Goal: Transaction & Acquisition: Purchase product/service

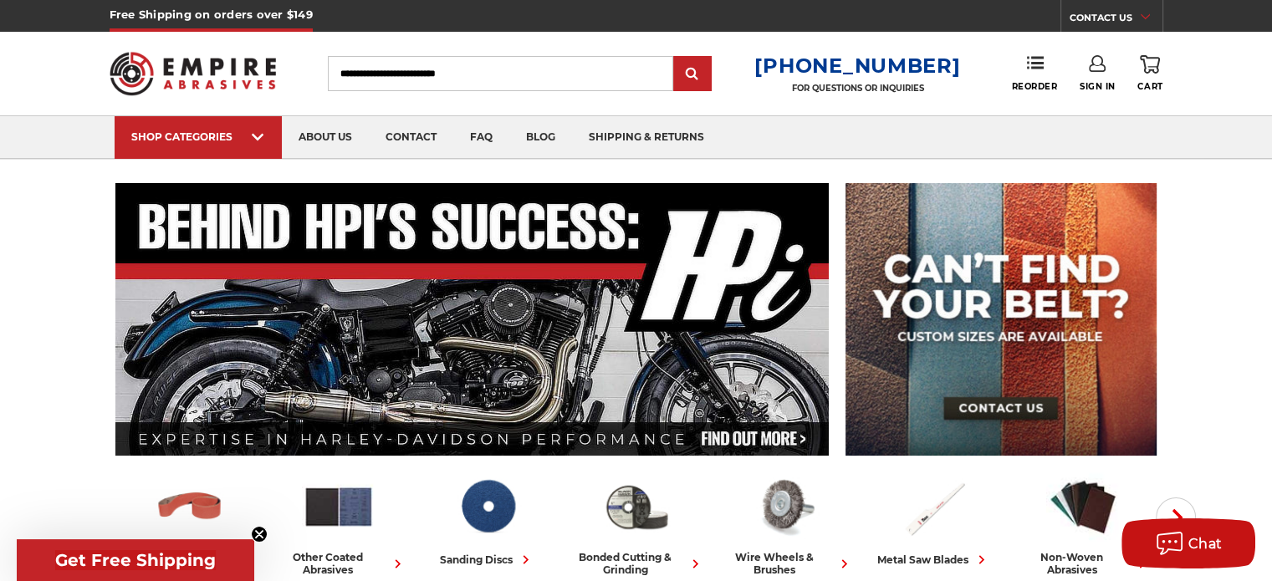
type input "**********"
click at [405, 74] on input "Search" at bounding box center [500, 73] width 345 height 35
click at [1082, 82] on span "Sign In" at bounding box center [1097, 86] width 36 height 11
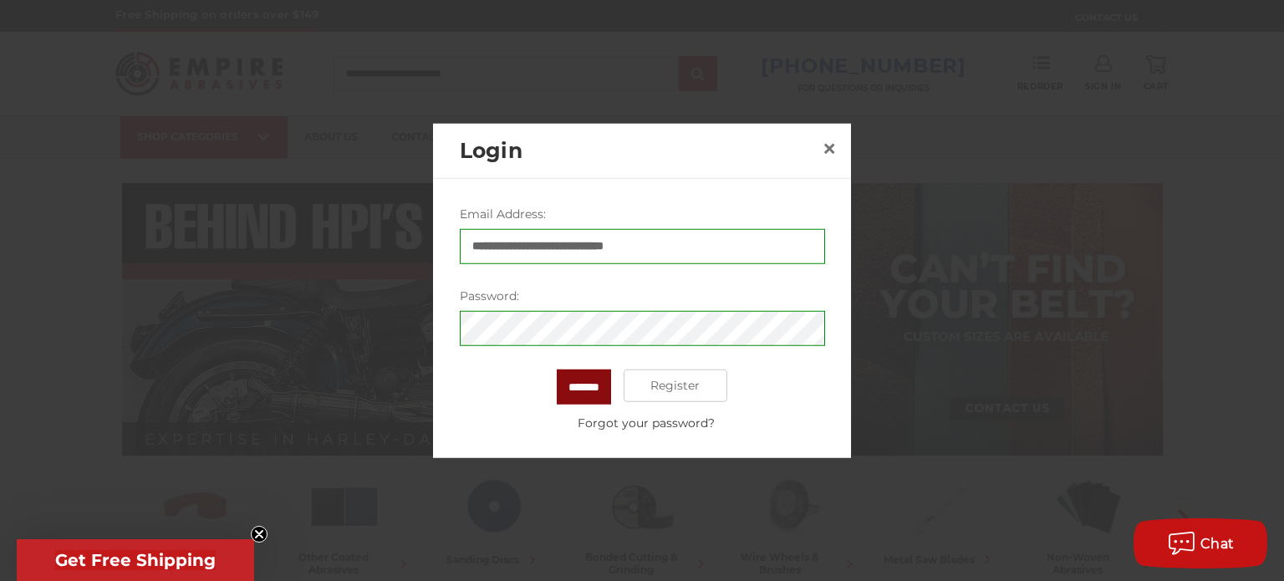
click at [579, 390] on input "*******" at bounding box center [584, 386] width 54 height 35
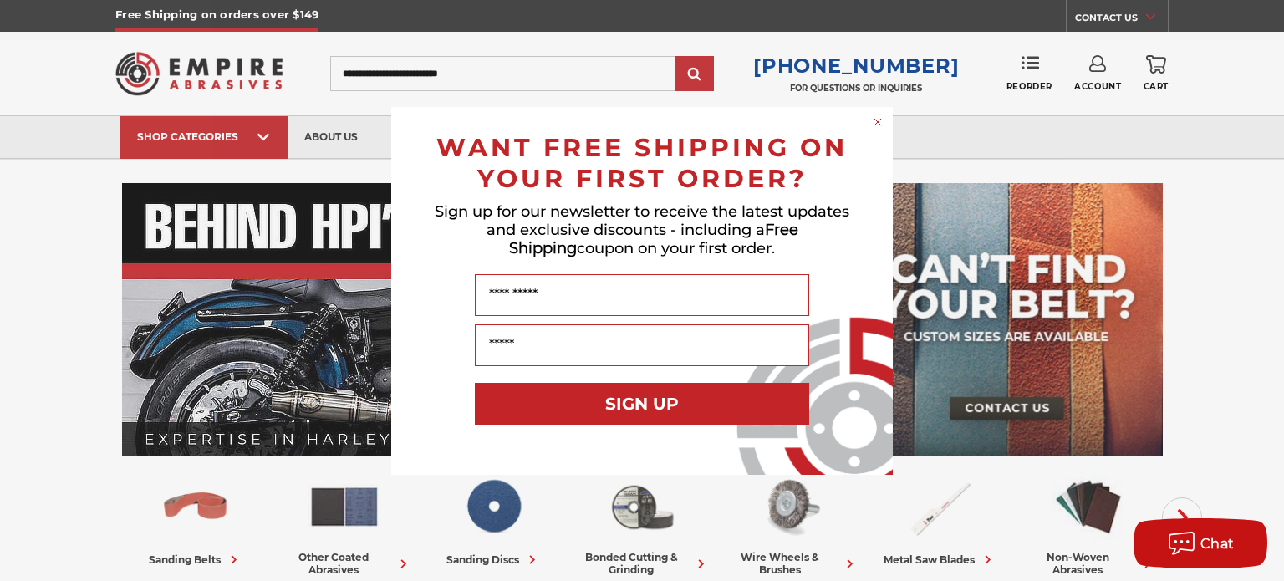
drag, startPoint x: 883, startPoint y: 120, endPoint x: 896, endPoint y: 110, distance: 16.2
click at [883, 120] on circle "Close dialog" at bounding box center [878, 122] width 16 height 16
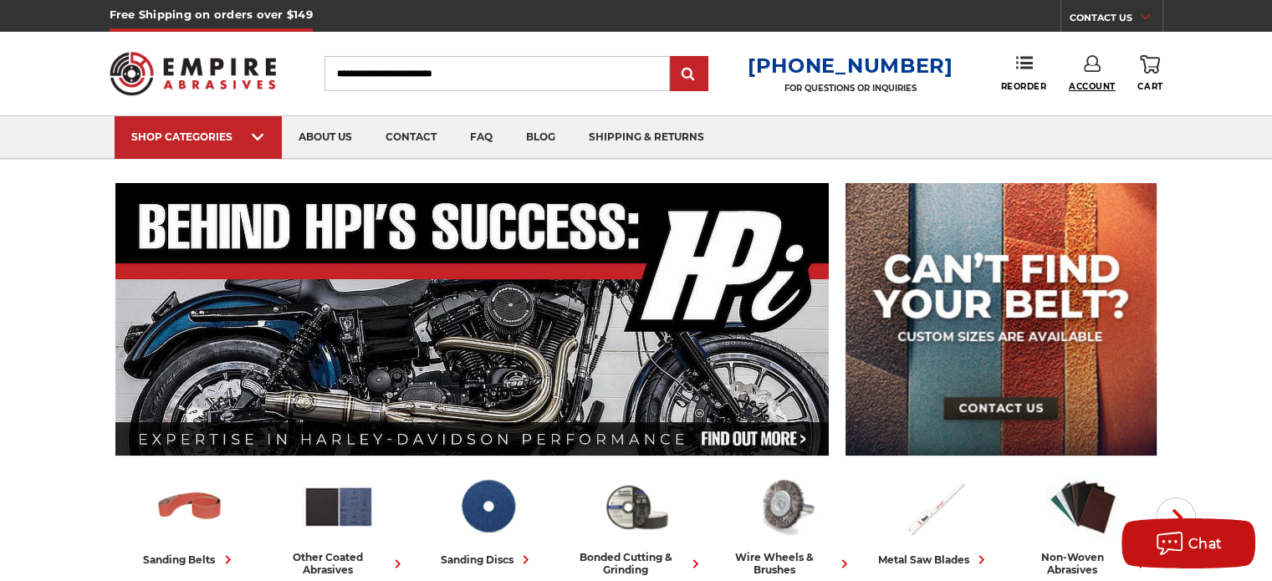
click at [1094, 83] on span "Account" at bounding box center [1091, 86] width 47 height 11
click at [1094, 108] on link "Account" at bounding box center [1092, 109] width 120 height 32
click at [1094, 108] on div "Toggle menu Menu Search 1-800-816-3824 FOR QUESTIONS OR INQUIRIES Phone Reorder…" at bounding box center [636, 74] width 1053 height 84
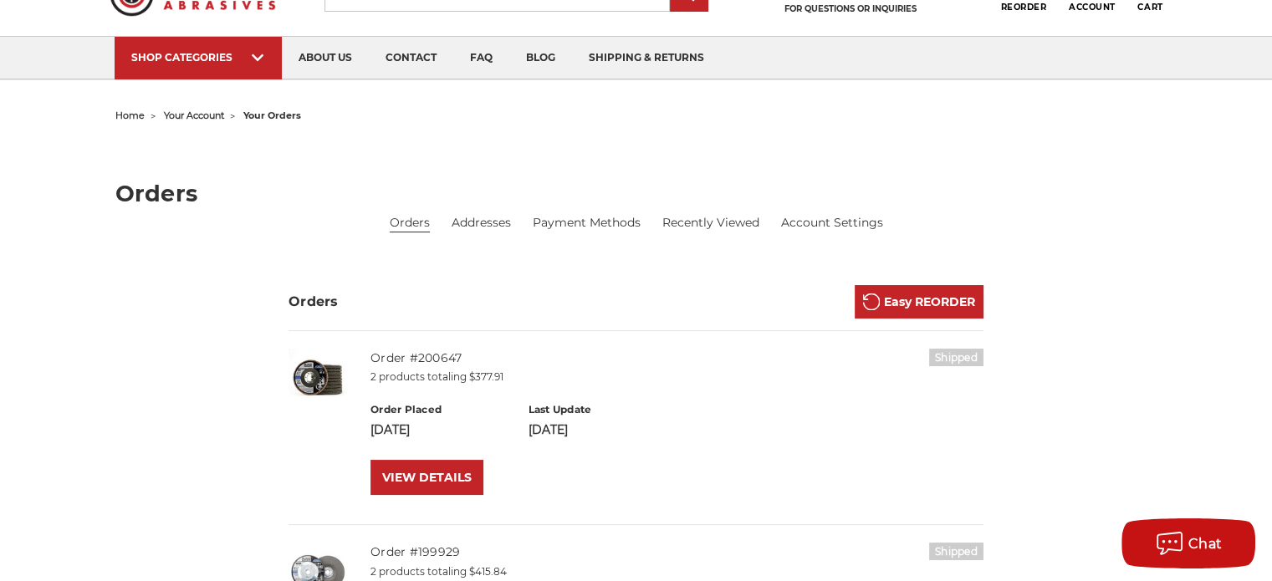
scroll to position [167, 0]
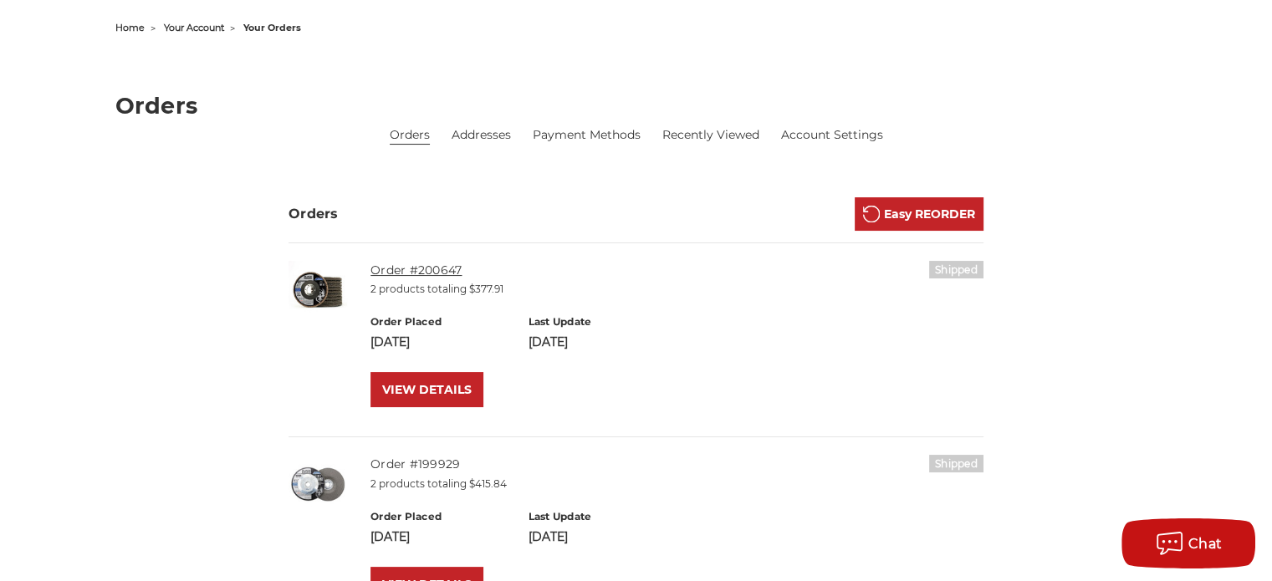
click at [412, 264] on link "Order #200647" at bounding box center [415, 270] width 91 height 15
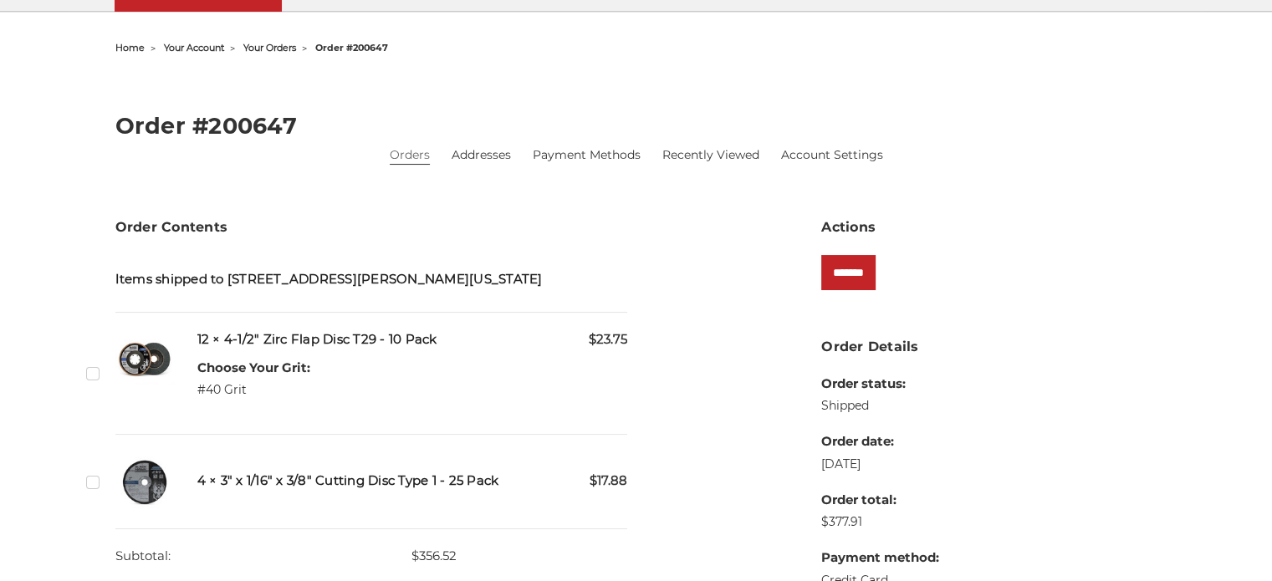
scroll to position [167, 0]
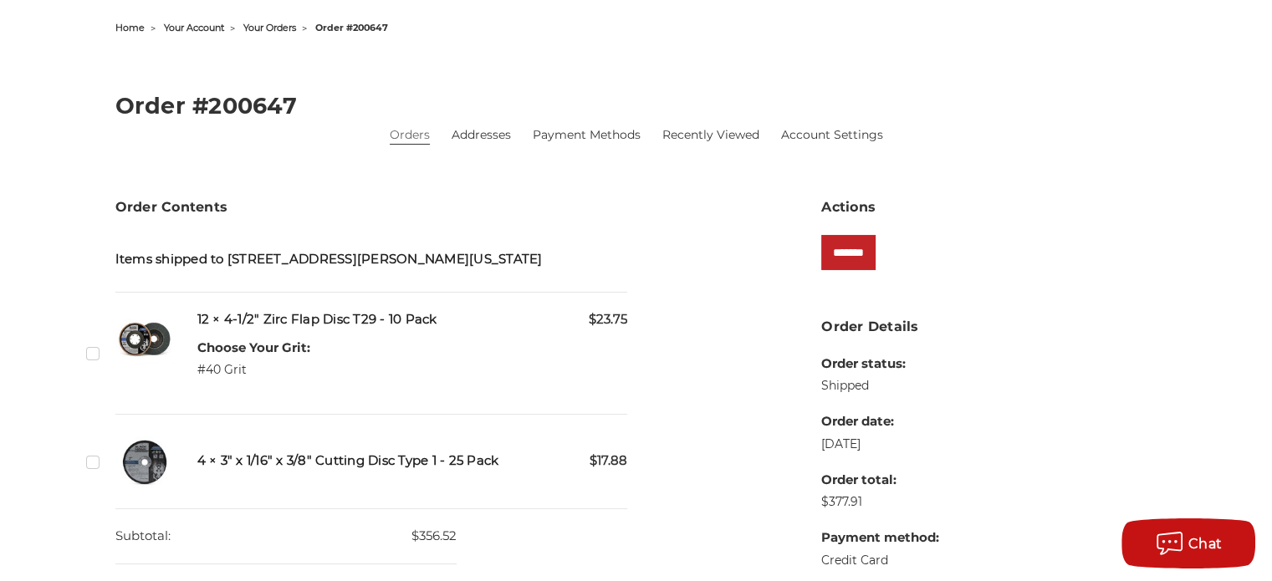
click at [91, 351] on label "Checkbox 545296 label" at bounding box center [95, 353] width 18 height 18
click at [94, 464] on label "Checkbox 545297 label" at bounding box center [95, 462] width 18 height 18
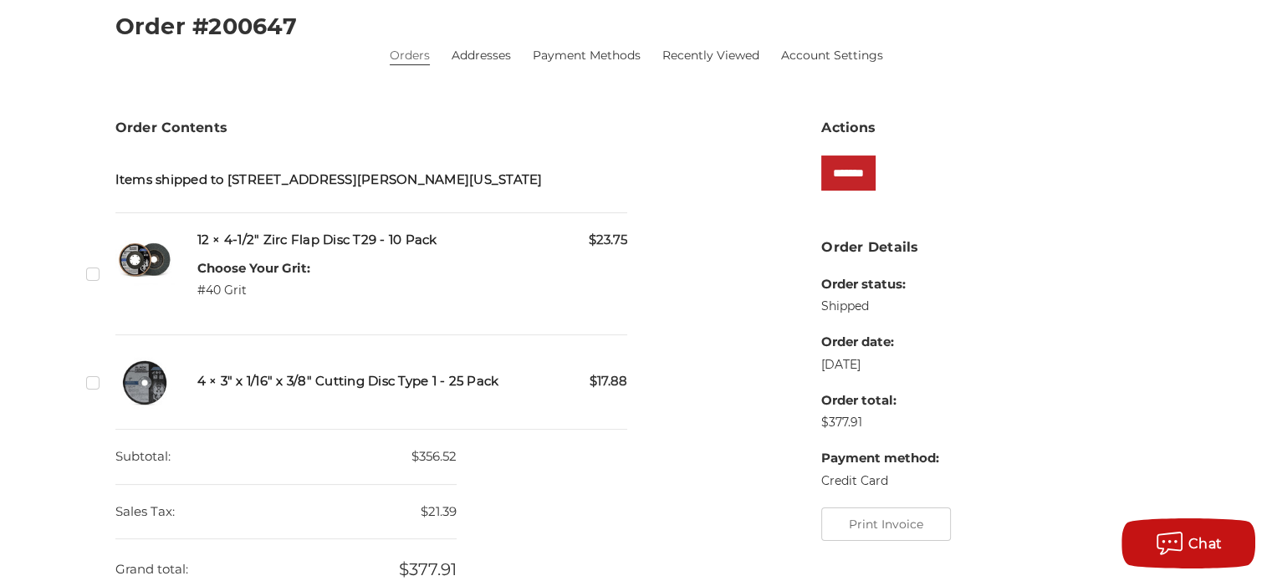
scroll to position [251, 0]
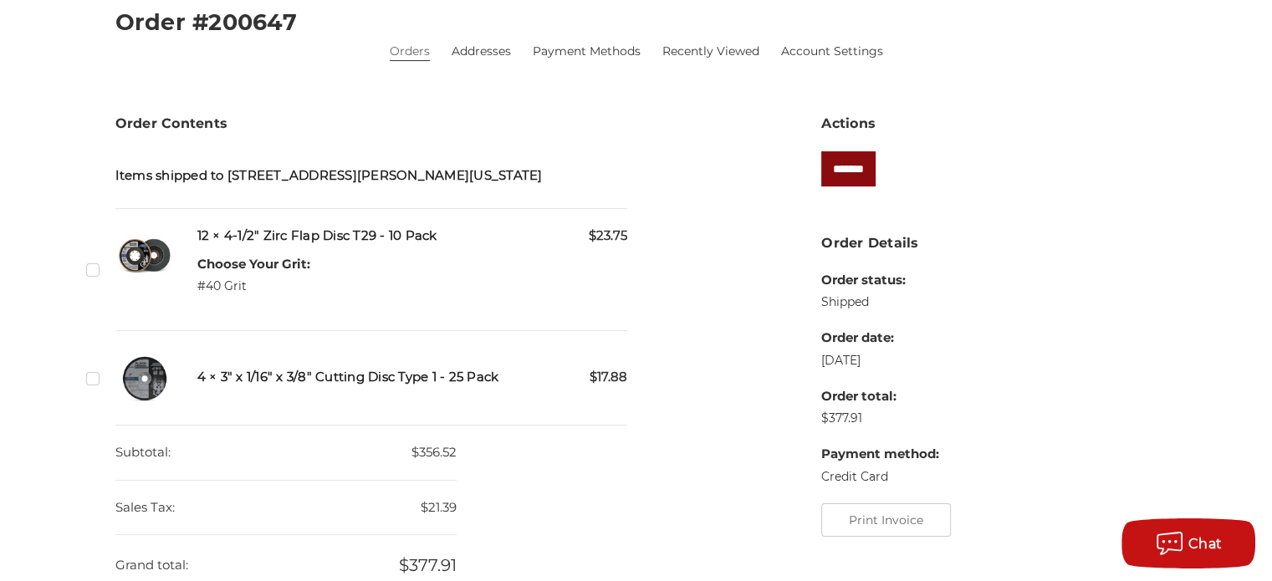
click at [875, 171] on input "*******" at bounding box center [848, 168] width 54 height 35
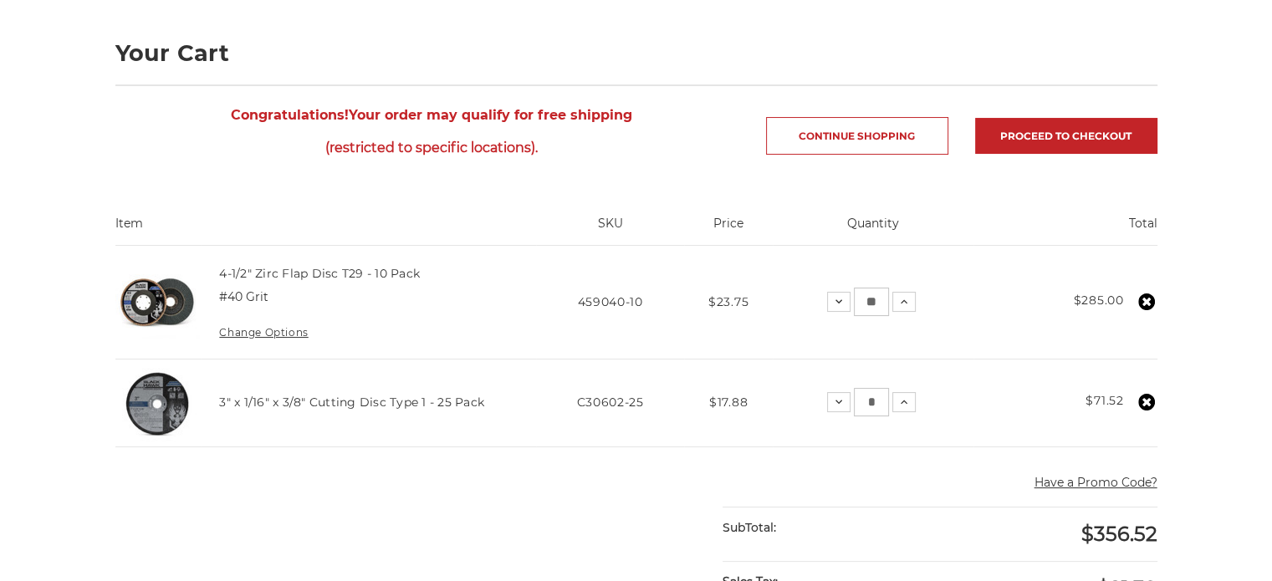
scroll to position [251, 0]
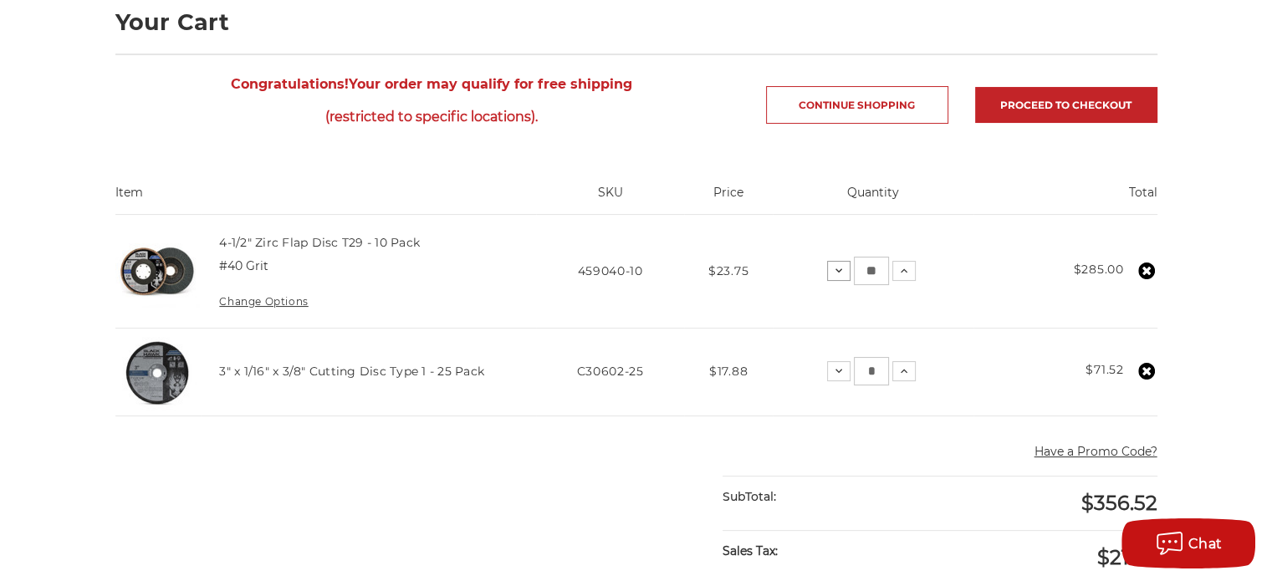
click at [839, 271] on icon at bounding box center [838, 270] width 13 height 13
click at [887, 278] on input "**" at bounding box center [876, 271] width 35 height 28
type input "*"
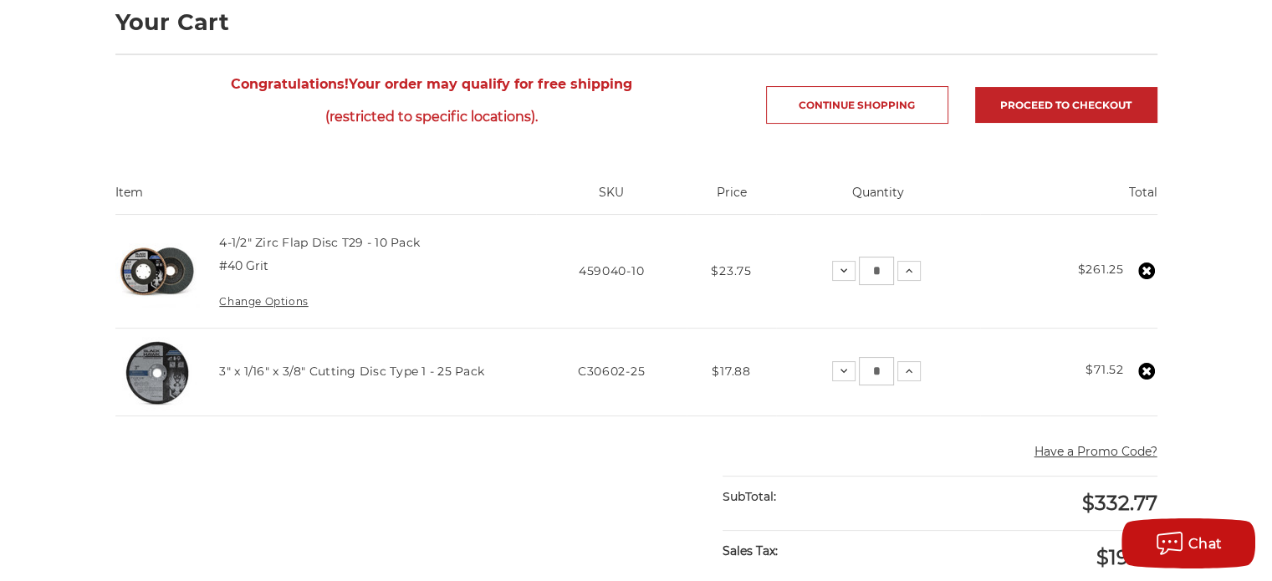
click at [1003, 290] on td "Total $261.25" at bounding box center [1068, 271] width 177 height 113
click at [881, 371] on input "*" at bounding box center [875, 371] width 35 height 28
type input "*"
click at [989, 352] on td "Total $71.52" at bounding box center [1067, 372] width 179 height 88
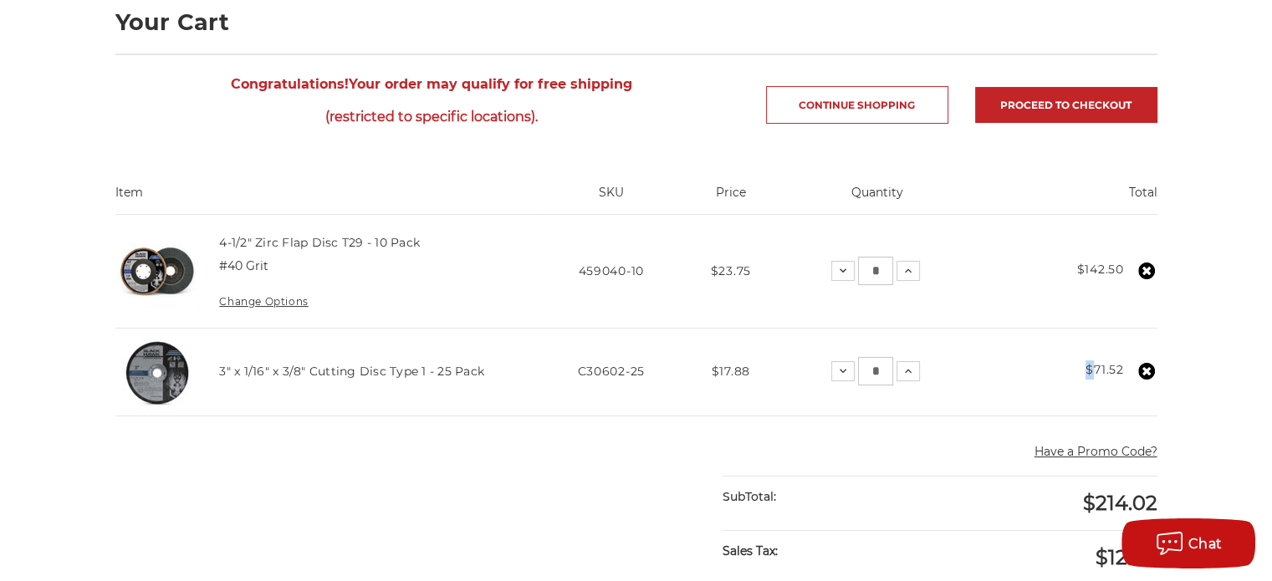
click at [989, 352] on td "Total $71.52" at bounding box center [1067, 372] width 179 height 88
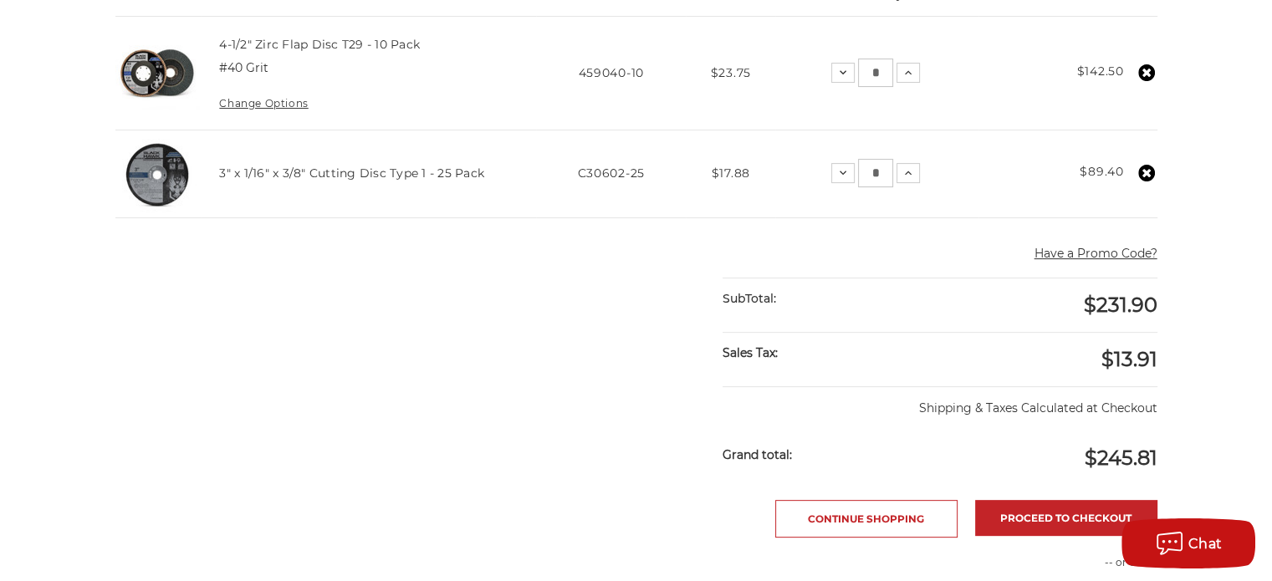
scroll to position [502, 0]
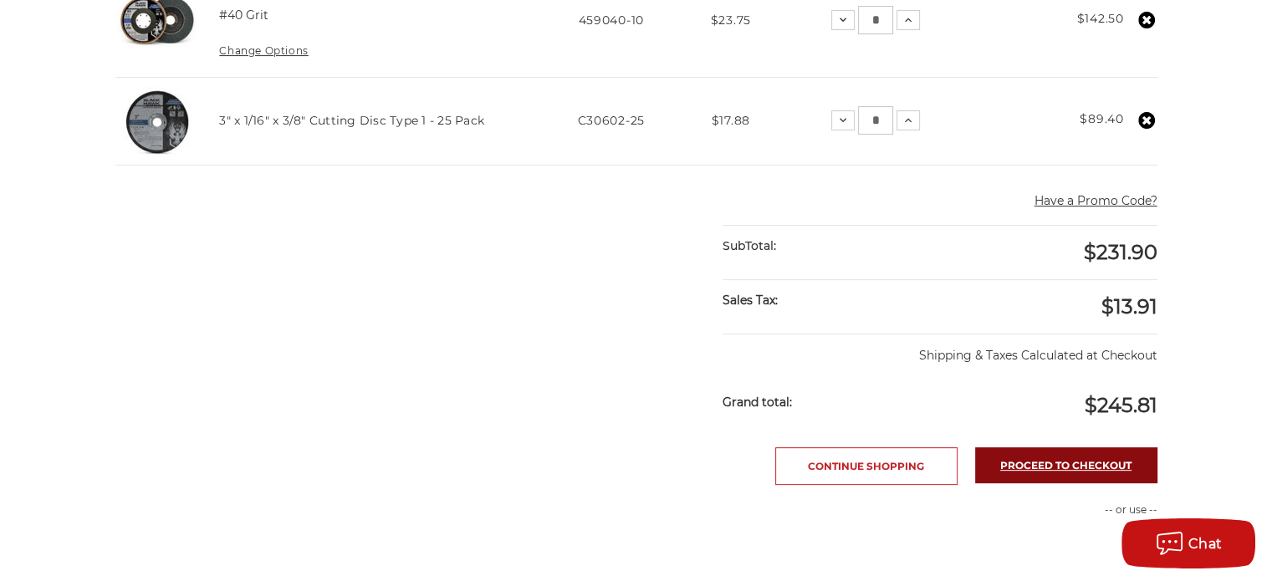
click at [1044, 468] on link "Proceed to checkout" at bounding box center [1066, 465] width 182 height 36
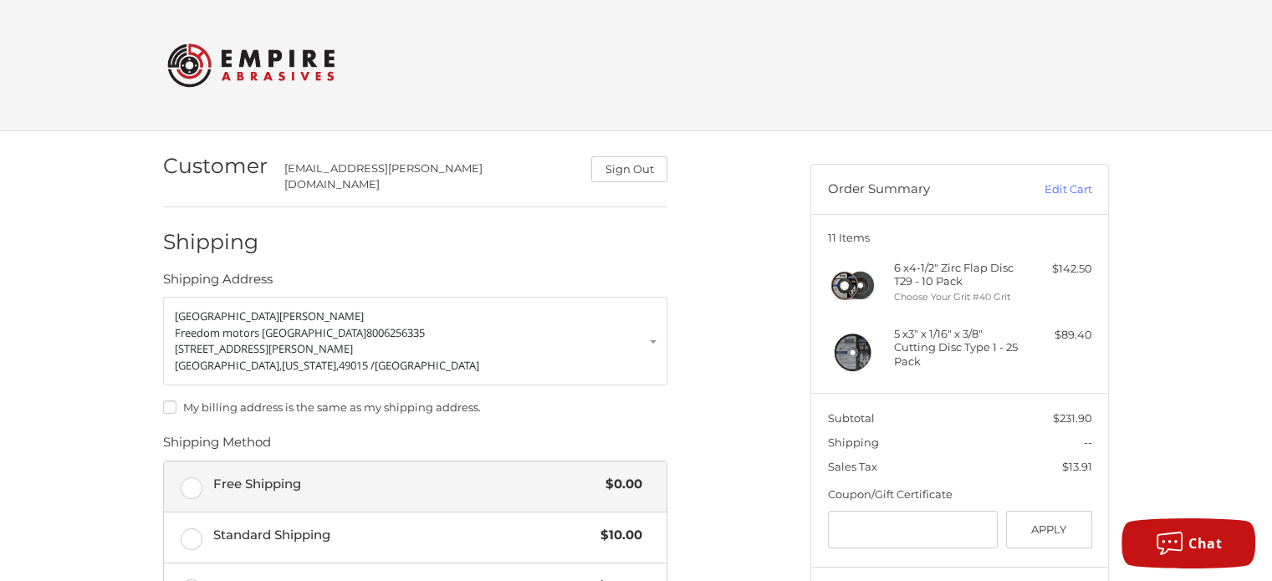
click at [194, 475] on label "Free Shipping $0.00" at bounding box center [415, 486] width 502 height 50
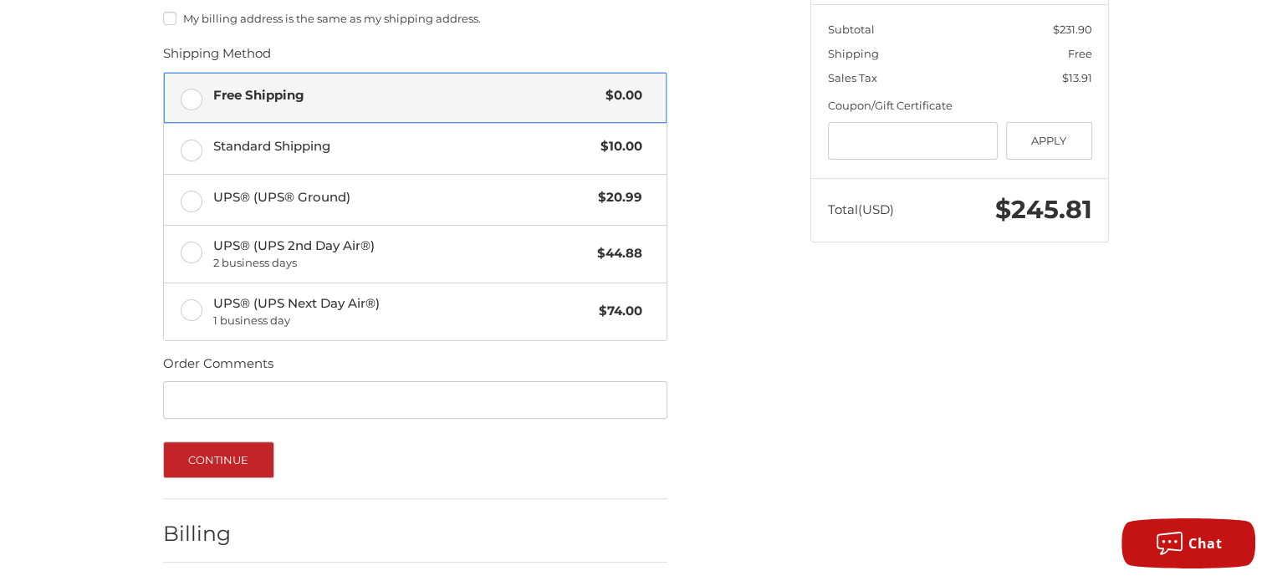
scroll to position [418, 0]
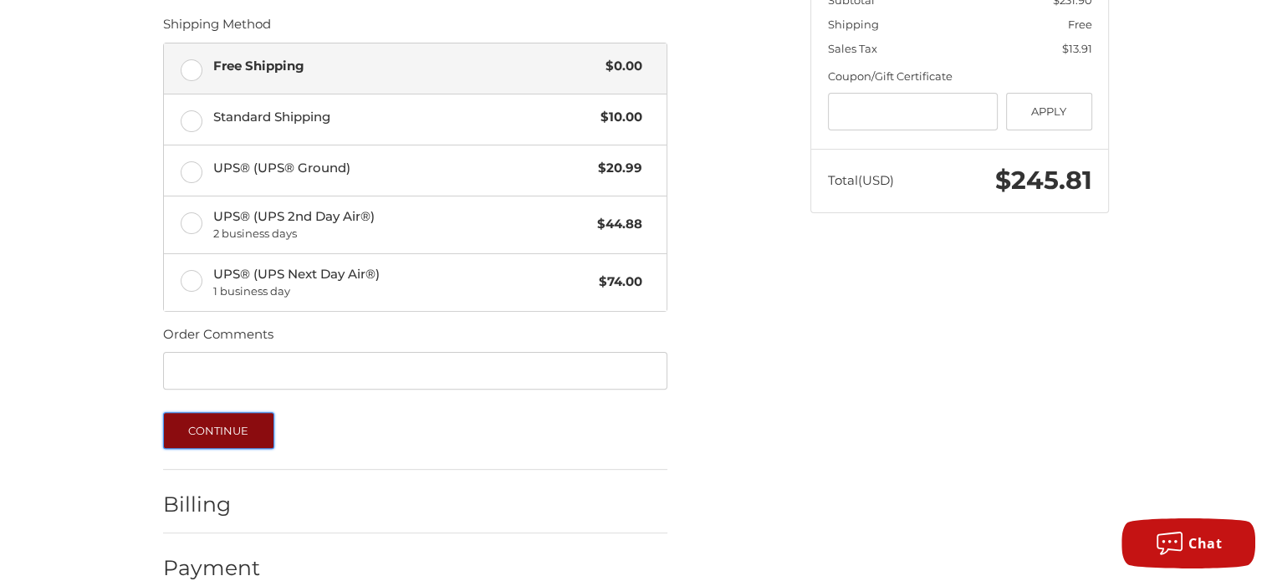
click at [204, 426] on button "Continue" at bounding box center [218, 430] width 111 height 37
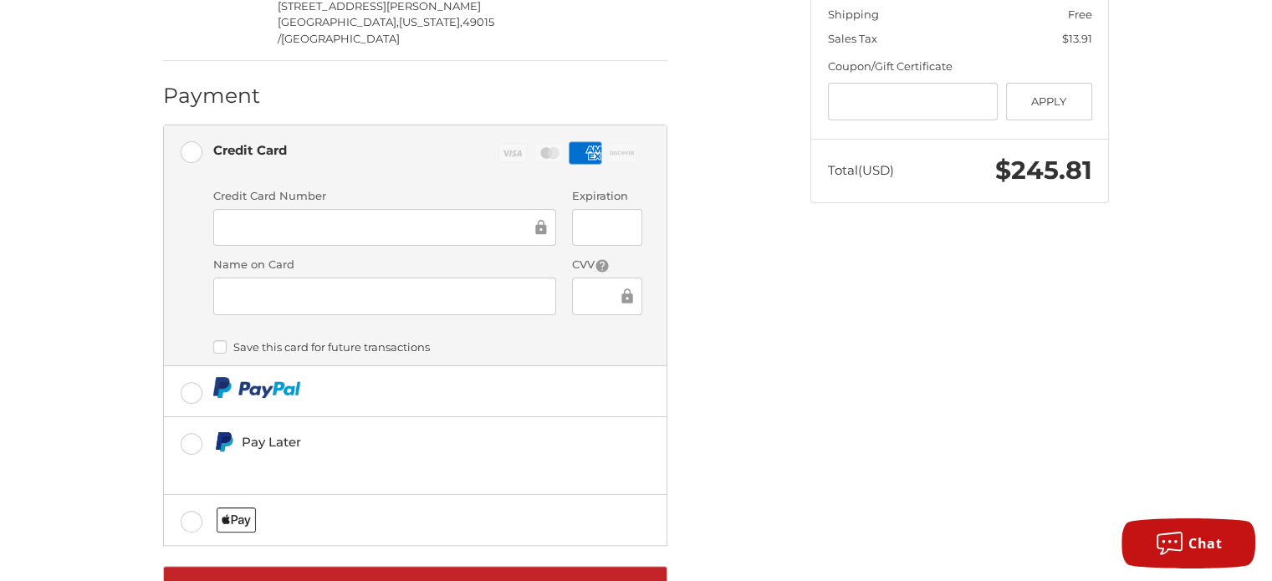
scroll to position [451, 0]
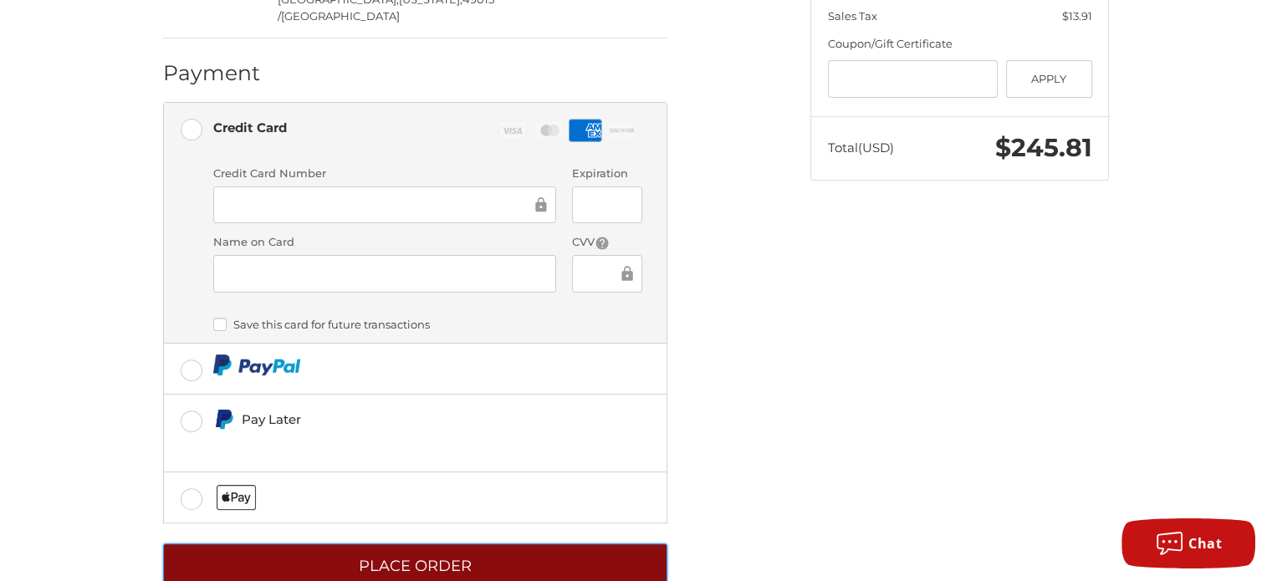
click at [398, 543] on button "Place Order" at bounding box center [415, 566] width 504 height 46
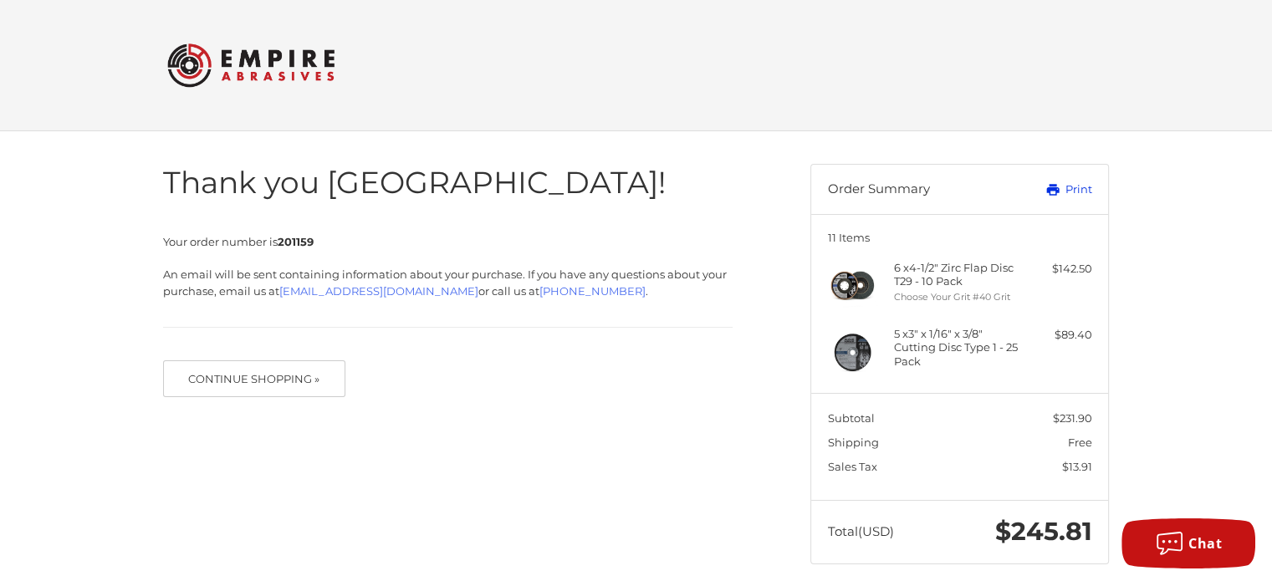
click at [1077, 186] on link "Print" at bounding box center [1049, 189] width 83 height 17
click at [1056, 186] on icon at bounding box center [1052, 190] width 13 height 12
